Goal: Navigation & Orientation: Understand site structure

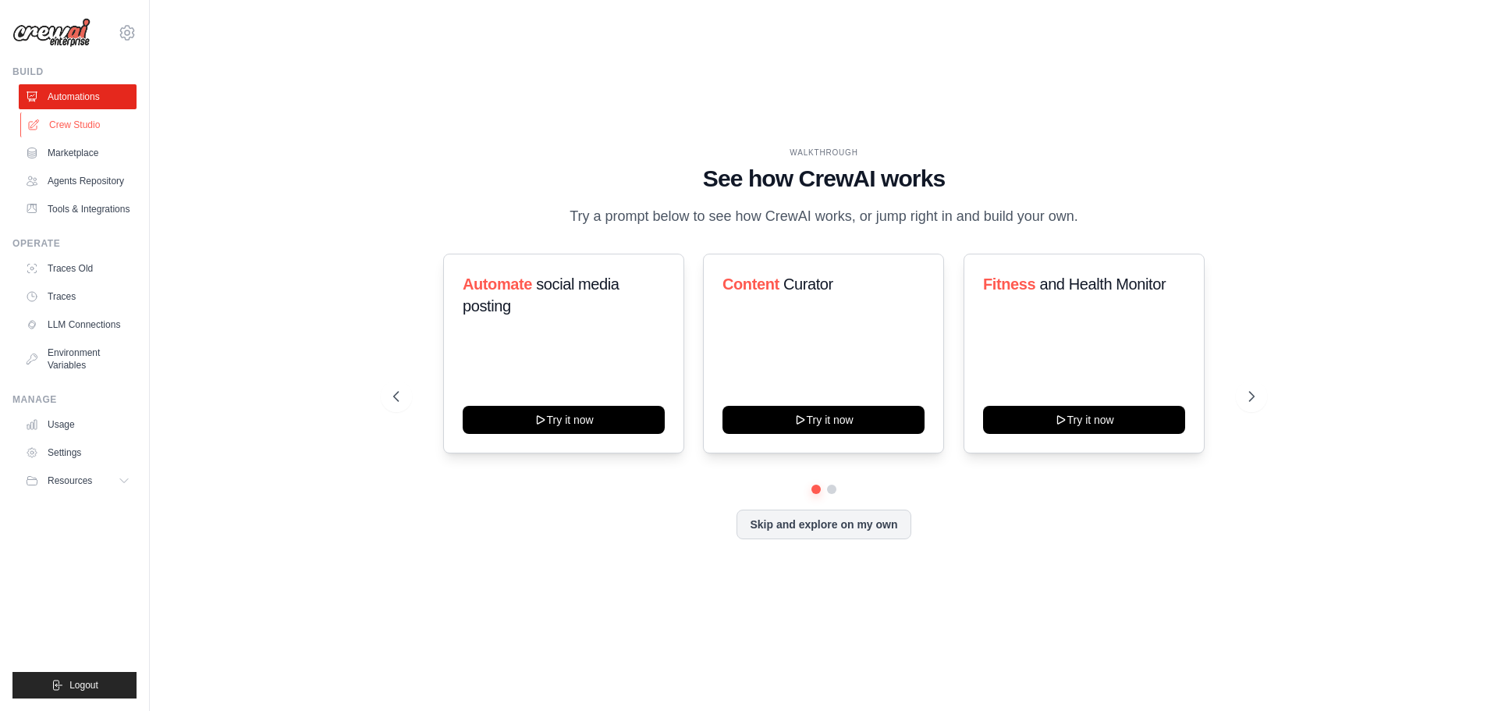
drag, startPoint x: 0, startPoint y: 0, endPoint x: 92, endPoint y: 129, distance: 158.3
click at [92, 129] on link "Crew Studio" at bounding box center [79, 124] width 118 height 25
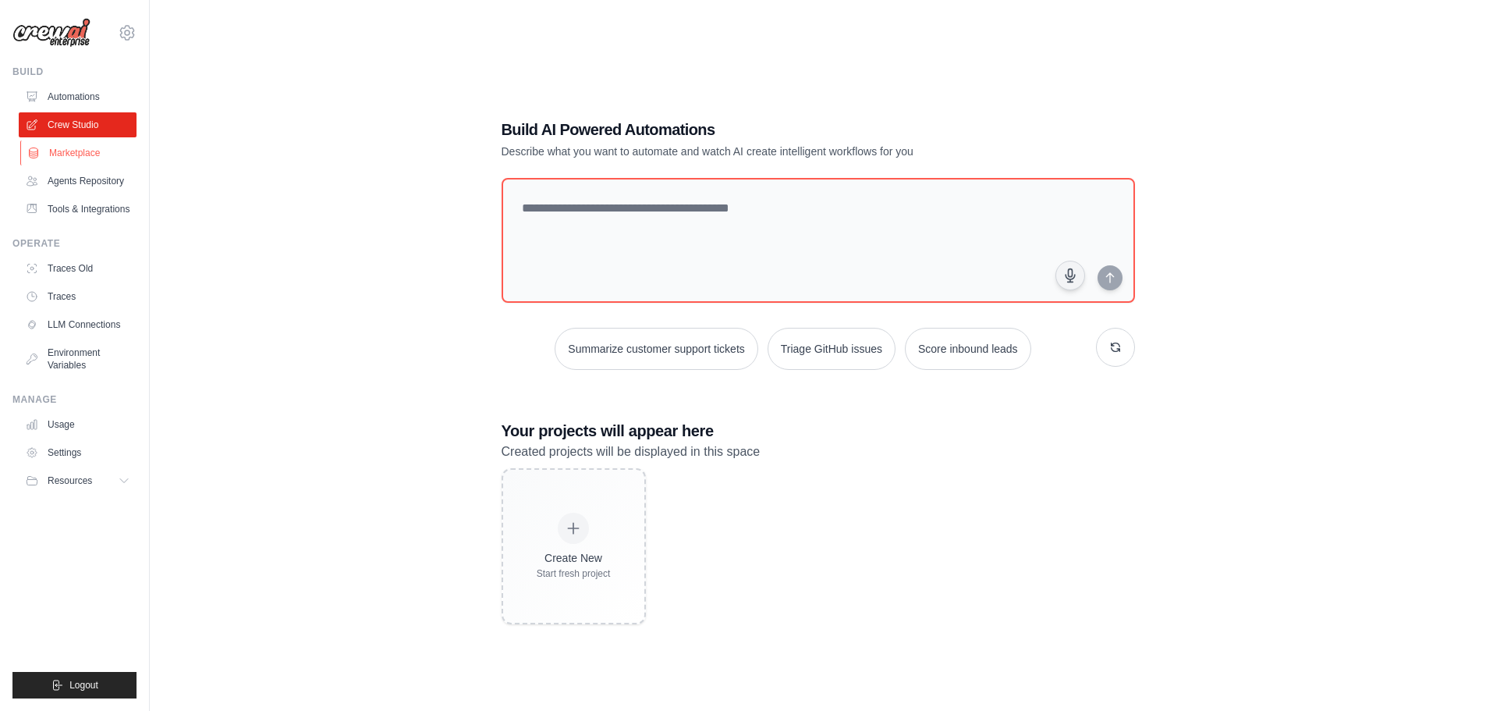
click at [105, 148] on link "Marketplace" at bounding box center [79, 152] width 118 height 25
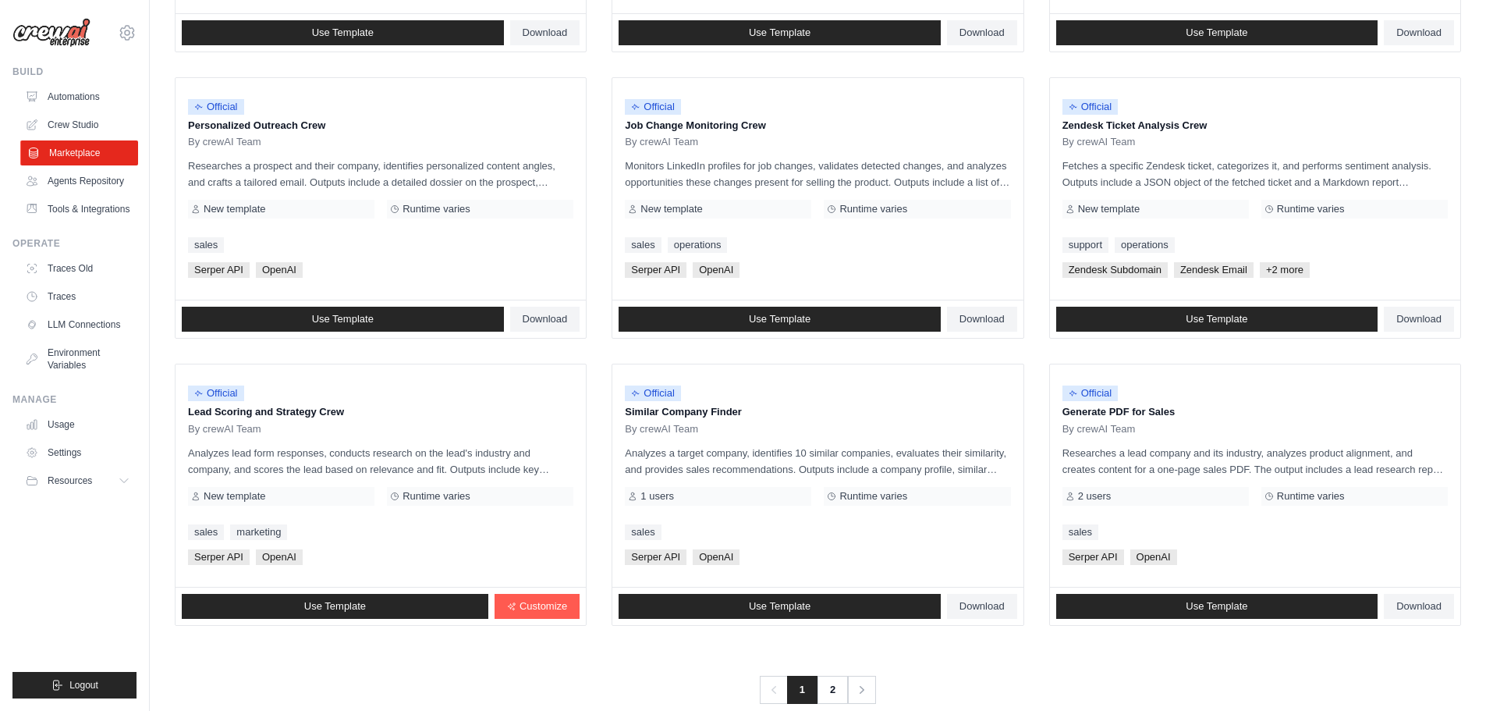
scroll to position [735, 0]
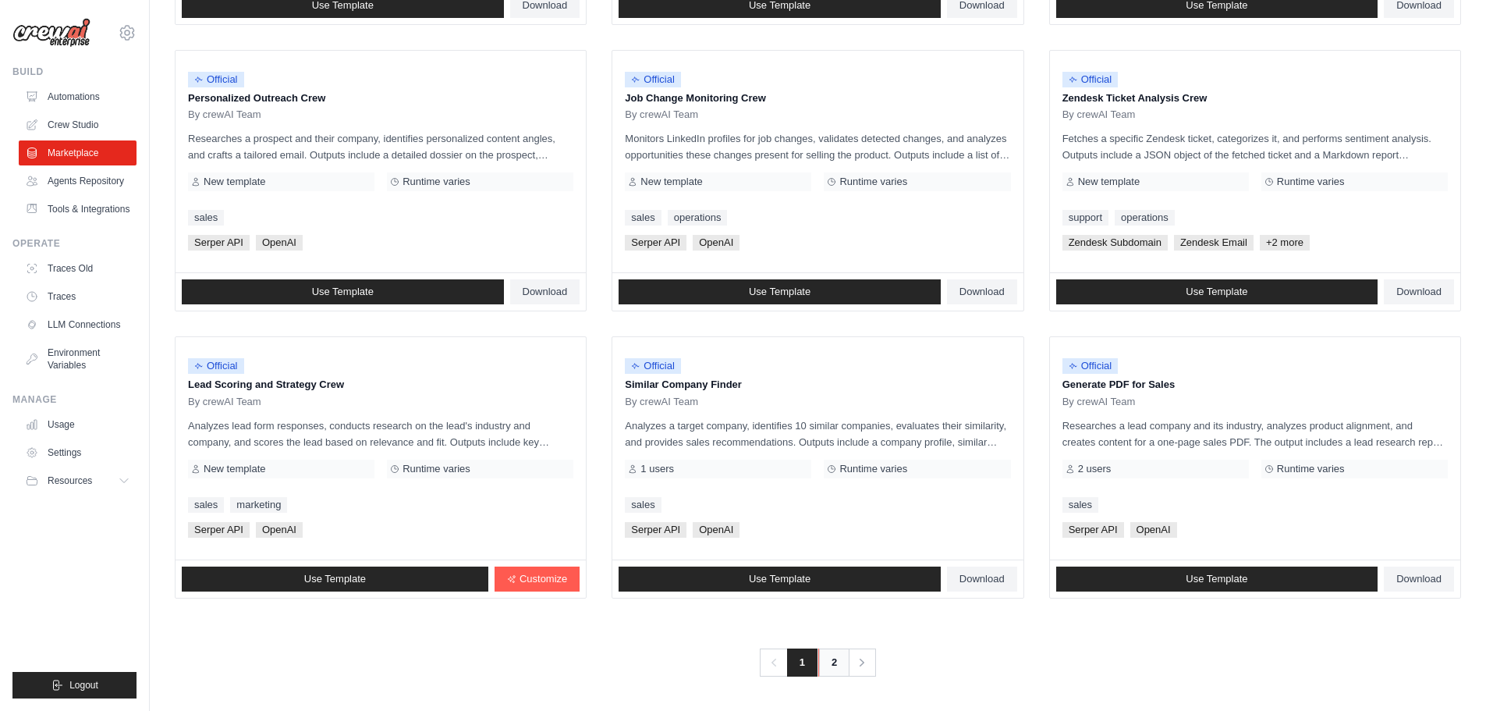
click at [834, 661] on link "2" at bounding box center [834, 662] width 31 height 28
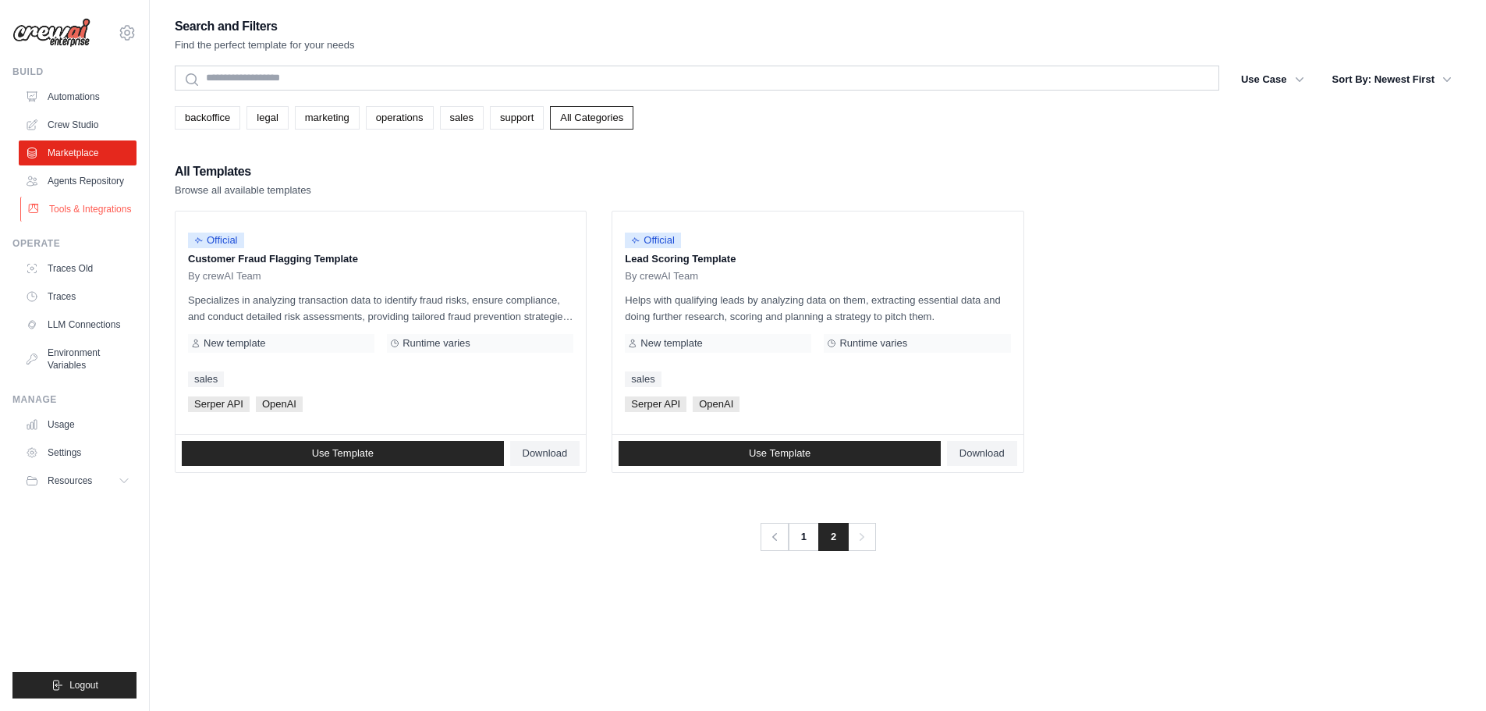
click at [87, 218] on link "Tools & Integrations" at bounding box center [79, 209] width 118 height 25
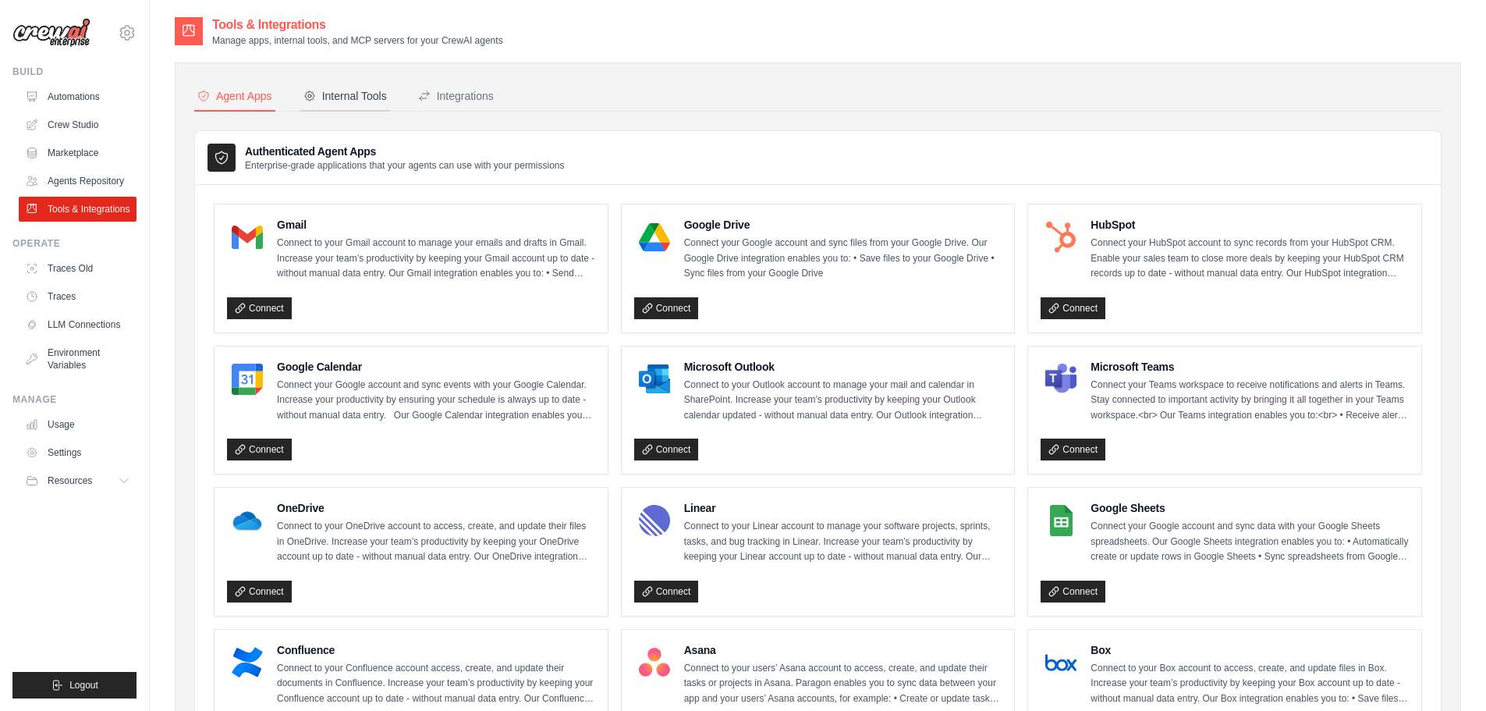
click at [336, 98] on div "Internal Tools" at bounding box center [345, 96] width 83 height 16
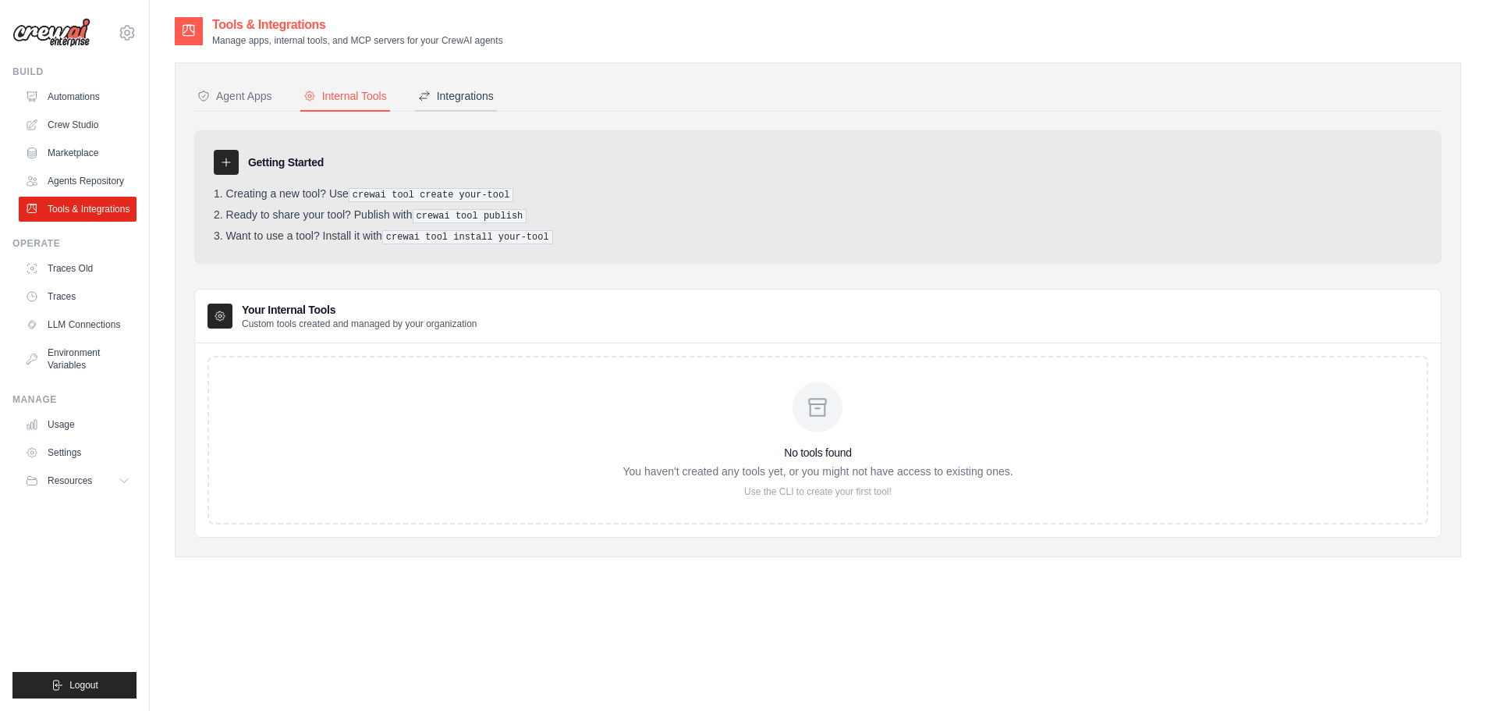
click at [434, 89] on div "Integrations" at bounding box center [456, 96] width 76 height 16
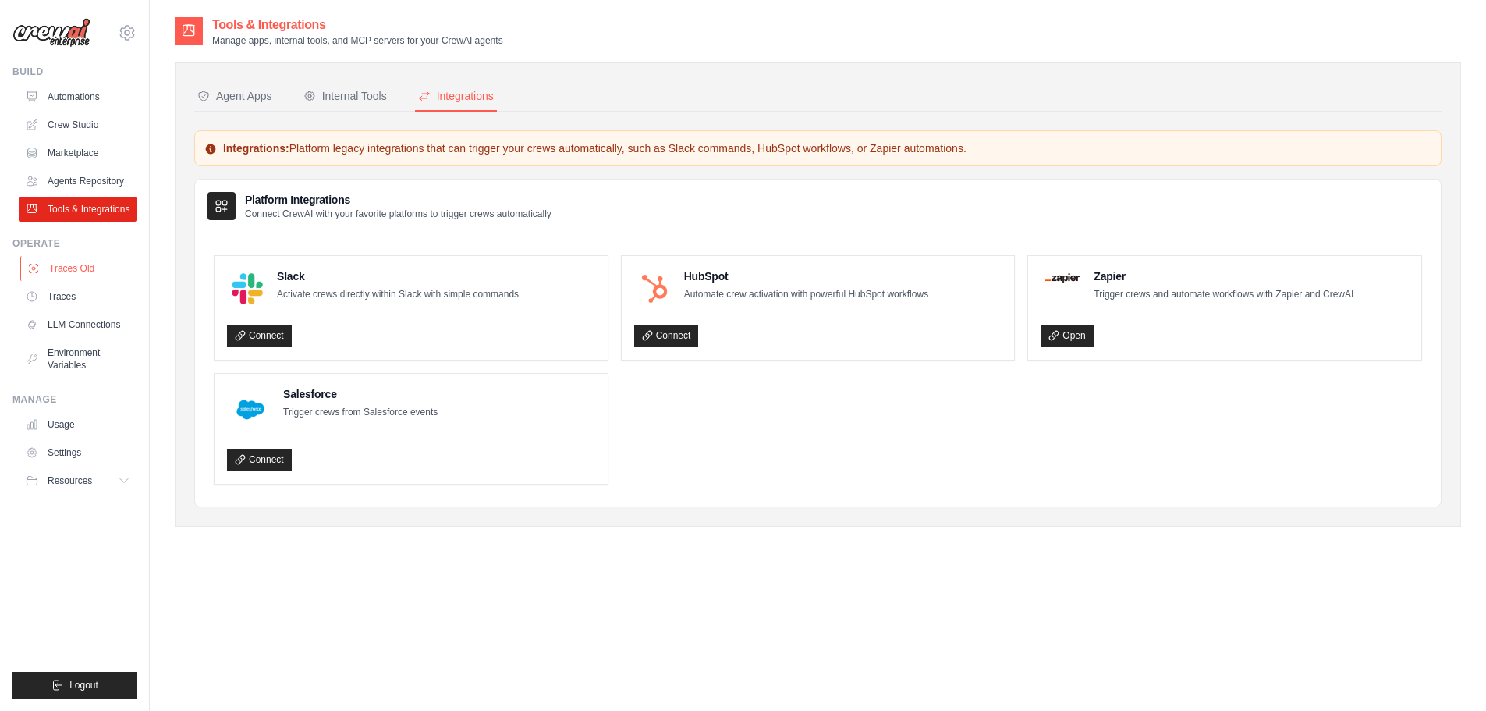
click at [95, 263] on link "Traces Old" at bounding box center [79, 268] width 118 height 25
